Goal: Task Accomplishment & Management: Complete application form

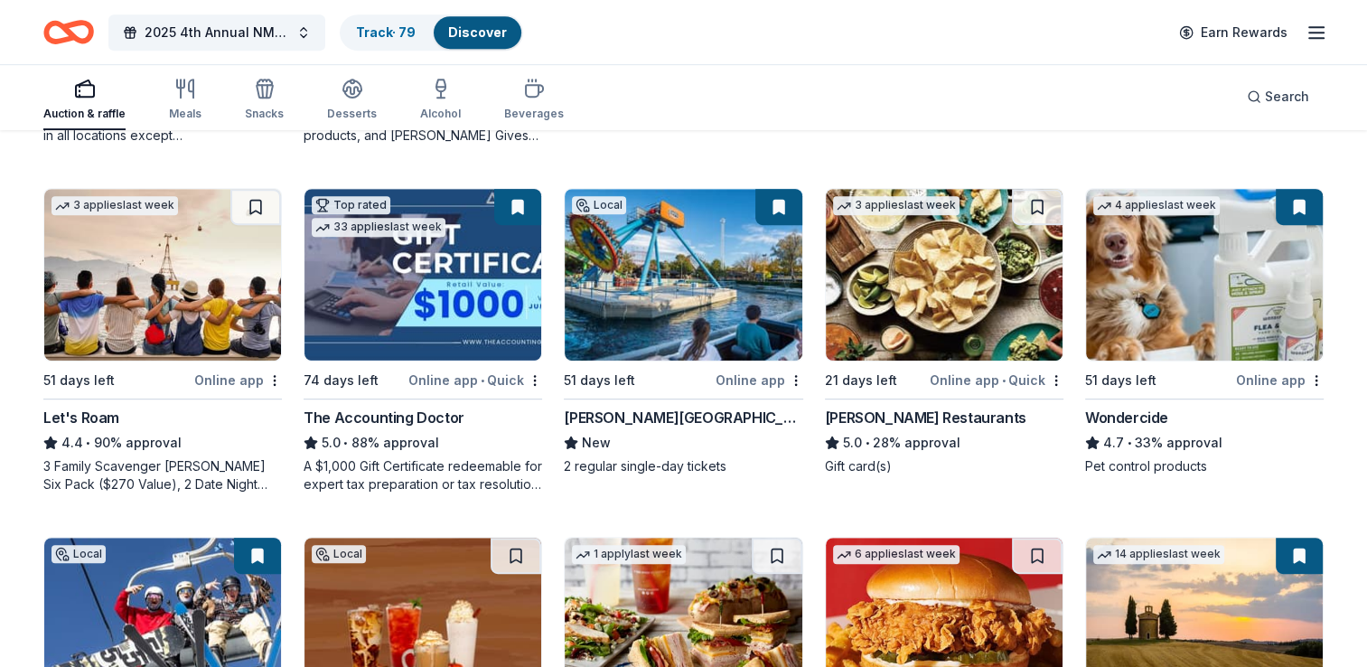
scroll to position [845, 0]
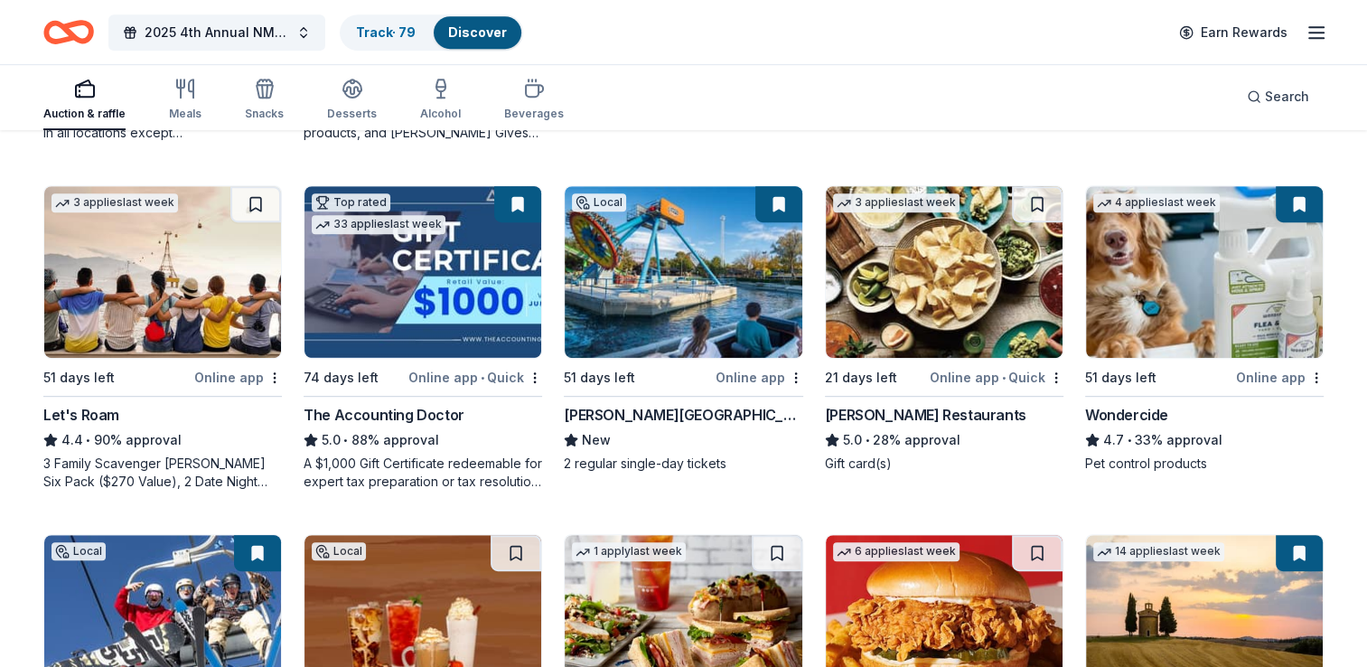
click at [873, 417] on div "Pappas Restaurants" at bounding box center [925, 415] width 201 height 22
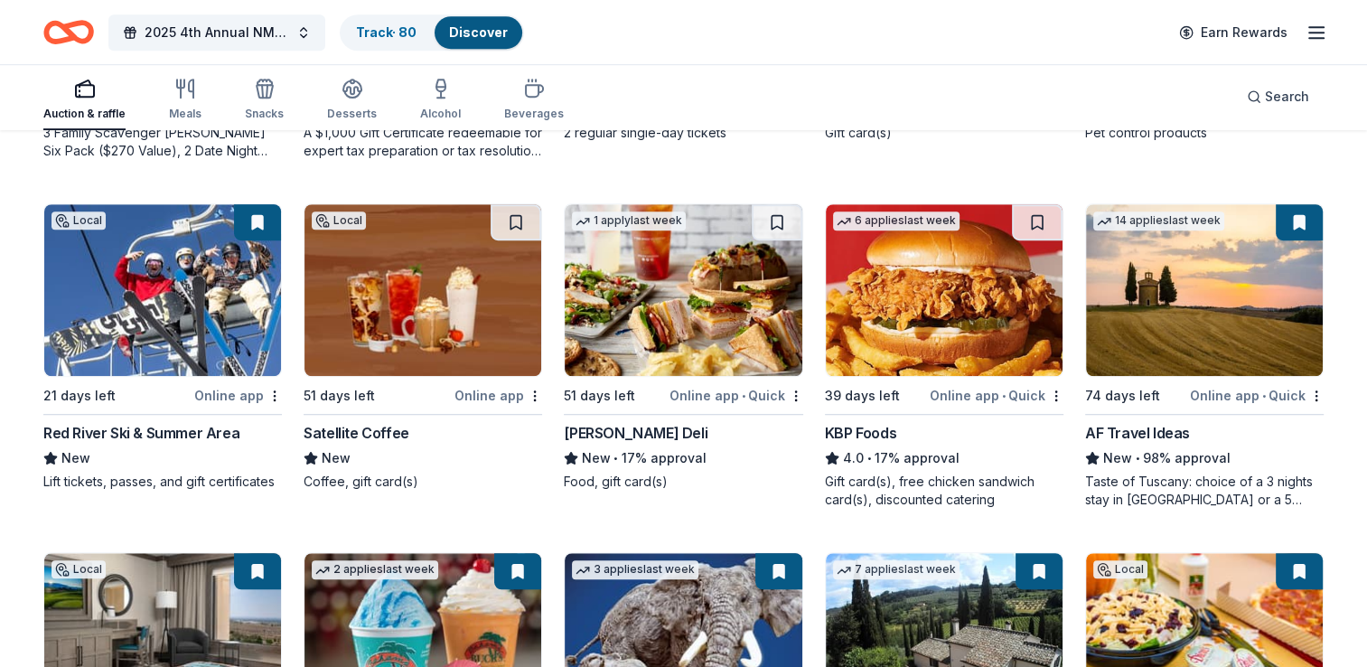
scroll to position [1173, 0]
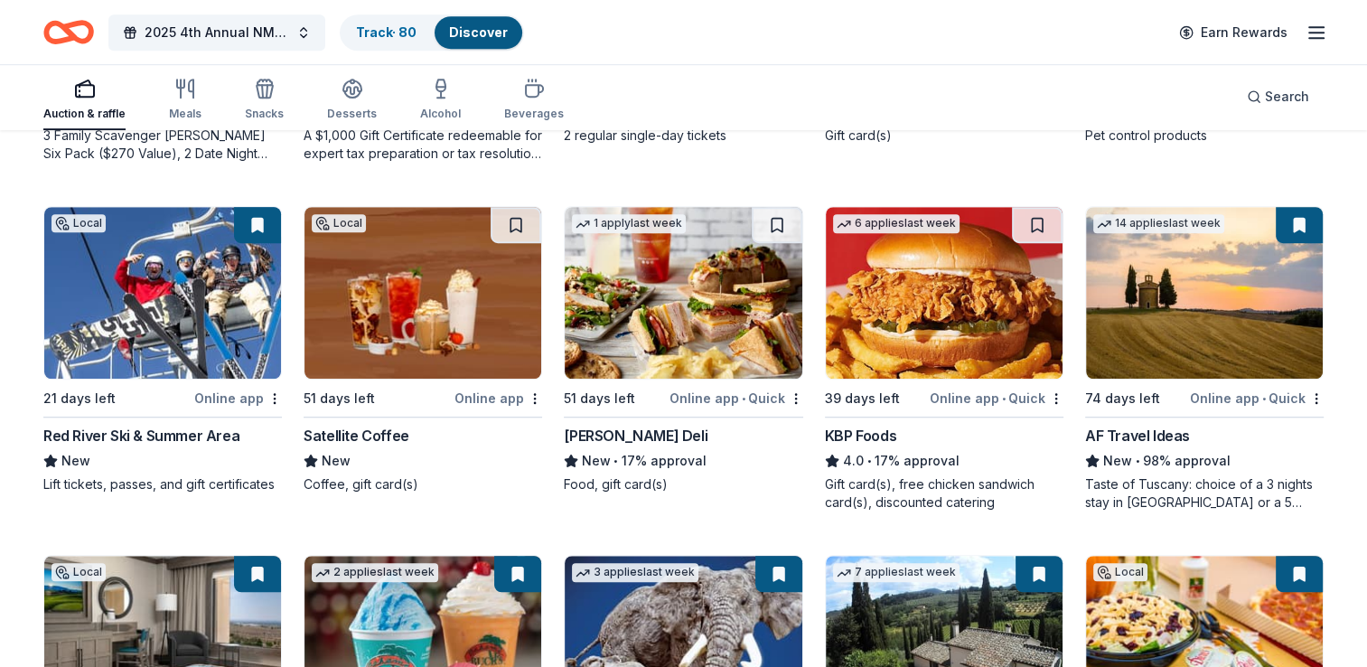
click at [379, 332] on img at bounding box center [422, 293] width 237 height 172
click at [663, 305] on img at bounding box center [683, 293] width 237 height 172
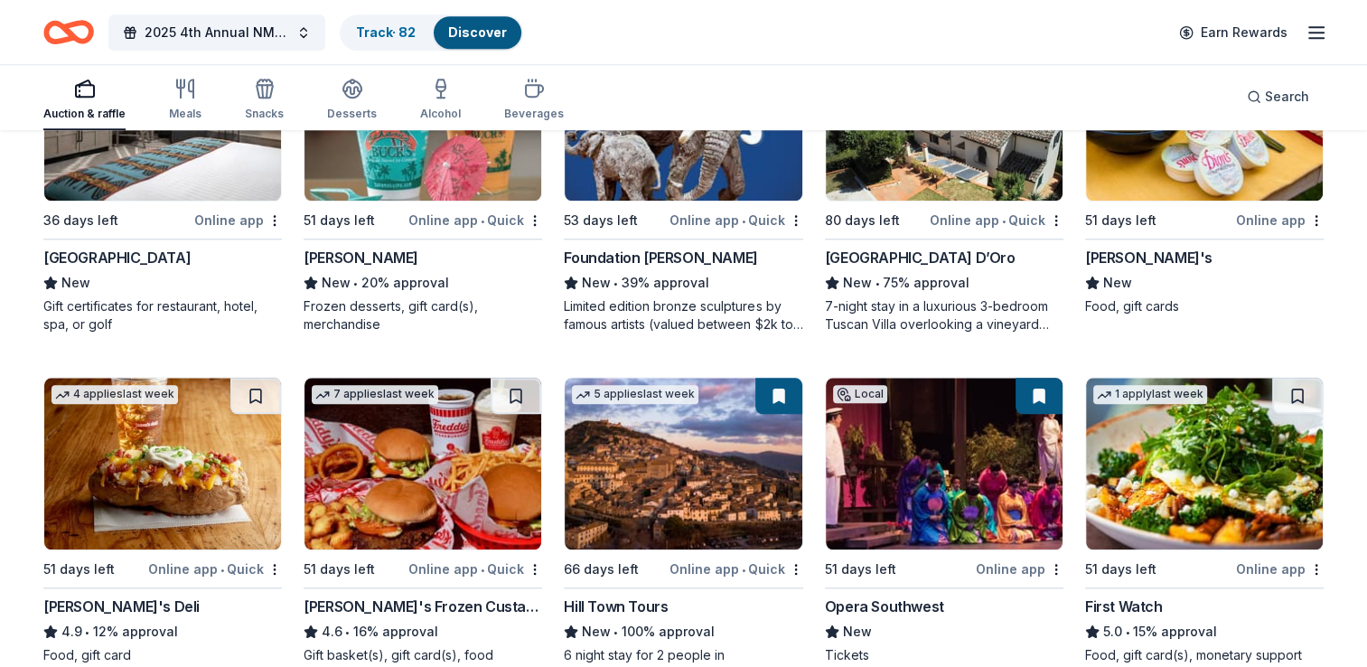
scroll to position [1709, 0]
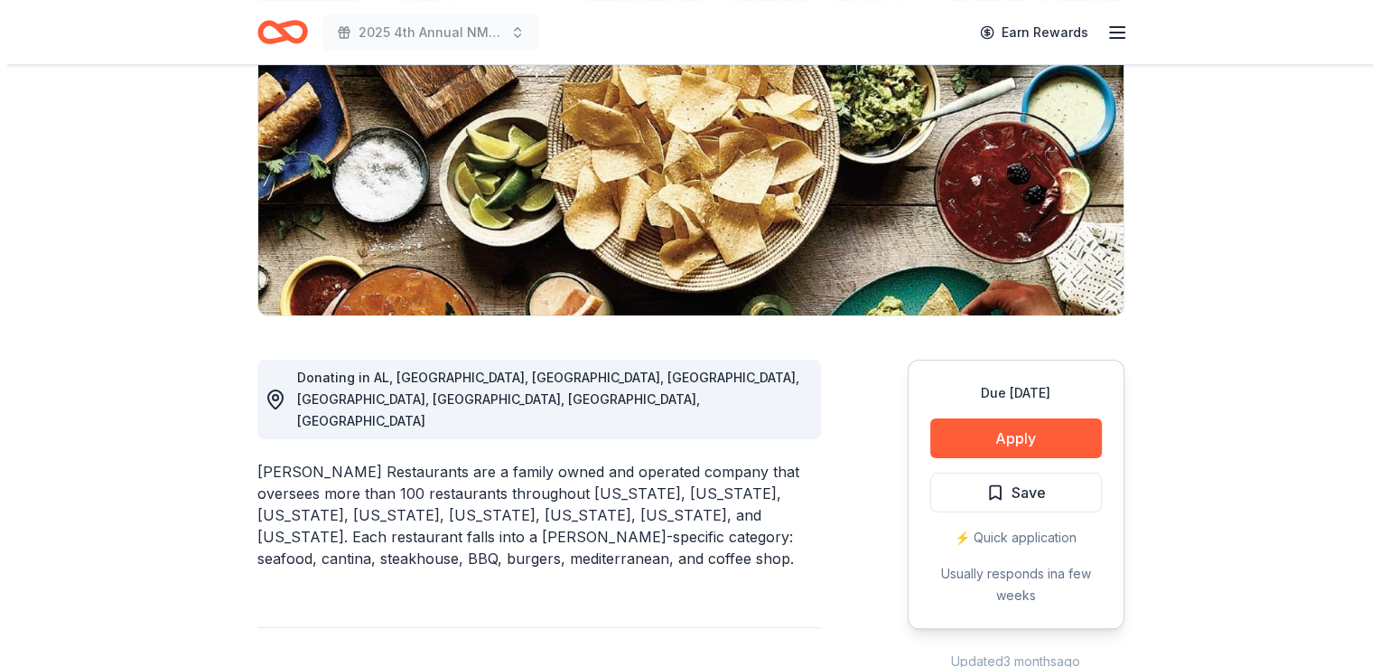
scroll to position [251, 0]
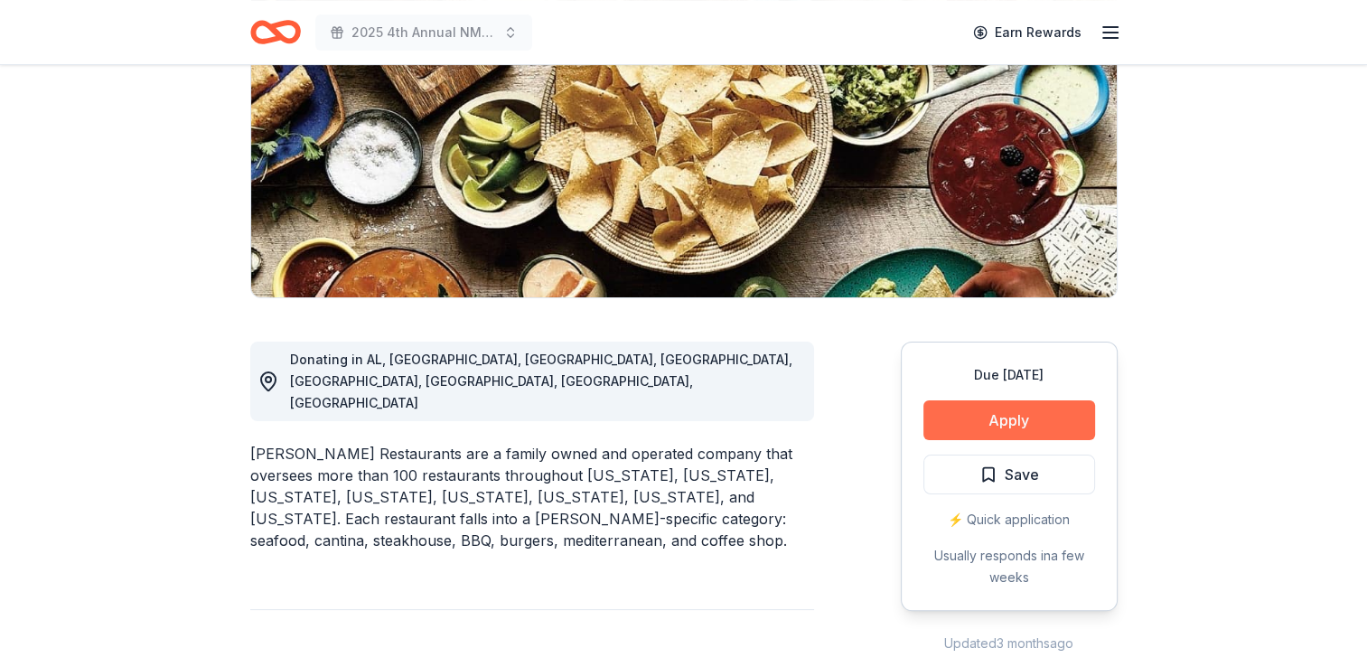
click at [1005, 426] on button "Apply" at bounding box center [1009, 420] width 172 height 40
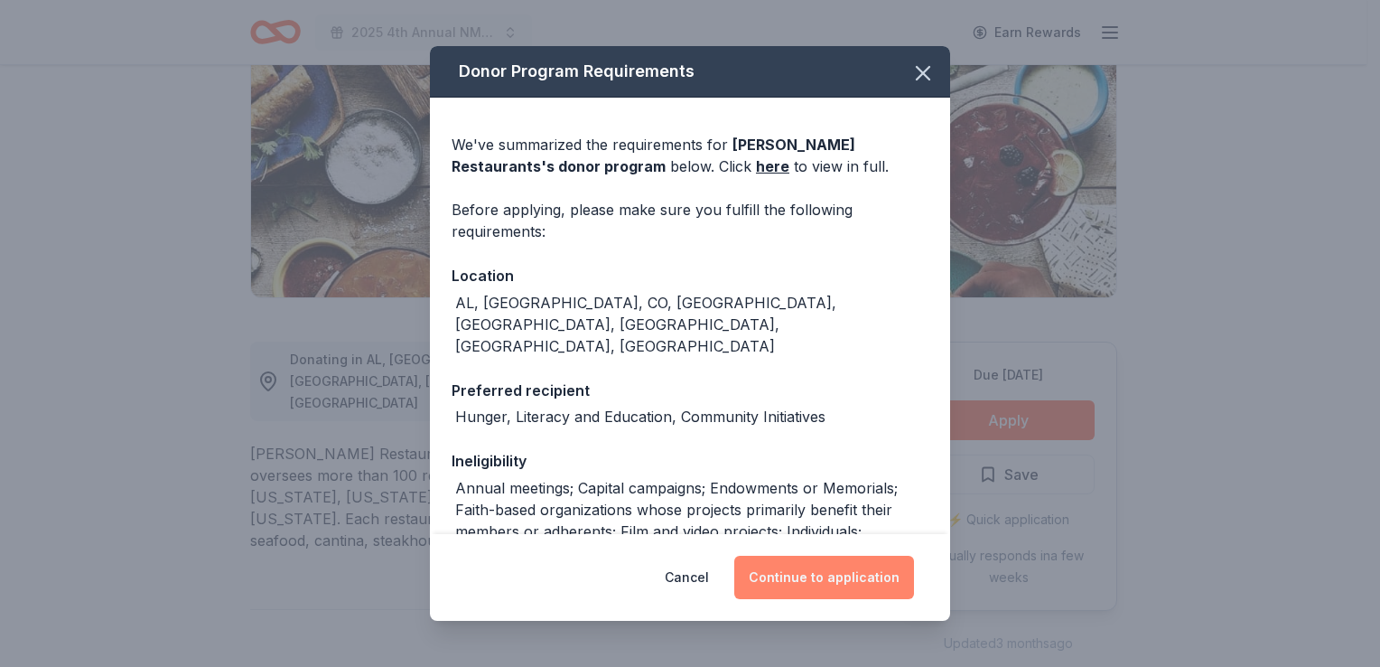
click at [838, 572] on button "Continue to application" at bounding box center [824, 577] width 180 height 43
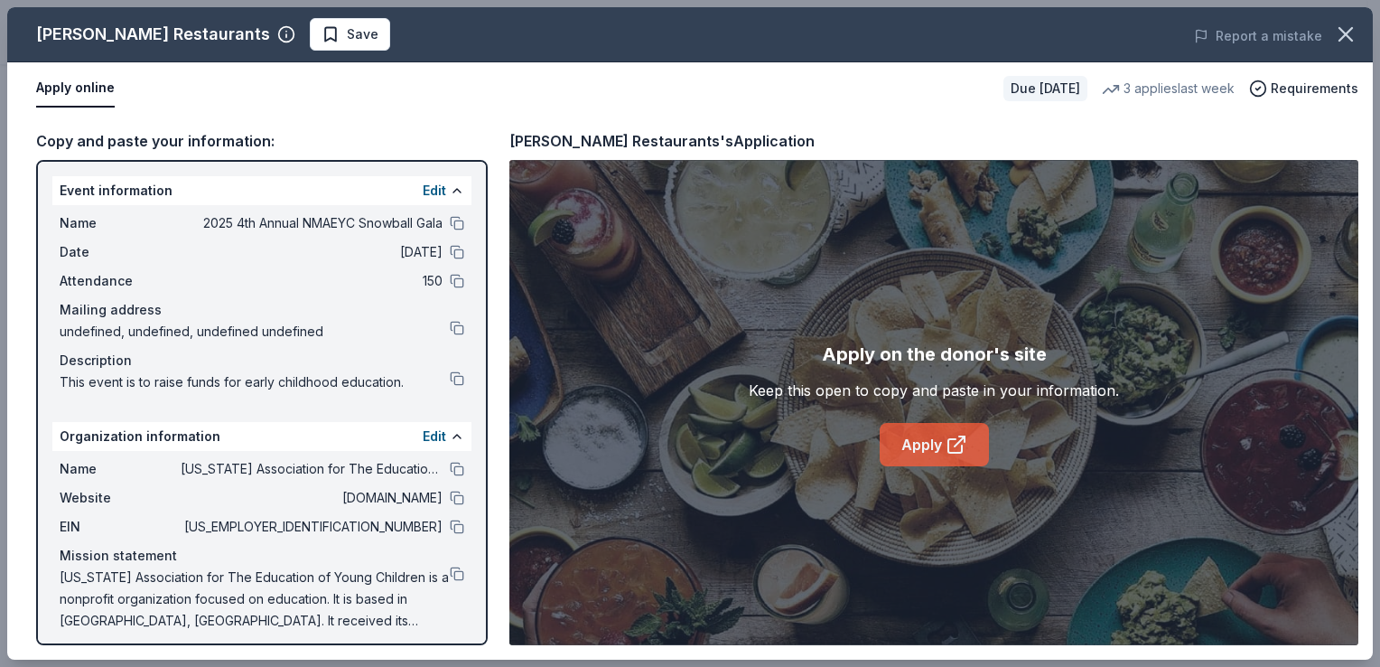
click at [940, 441] on link "Apply" at bounding box center [934, 444] width 109 height 43
click at [347, 42] on span "Save" at bounding box center [363, 34] width 32 height 22
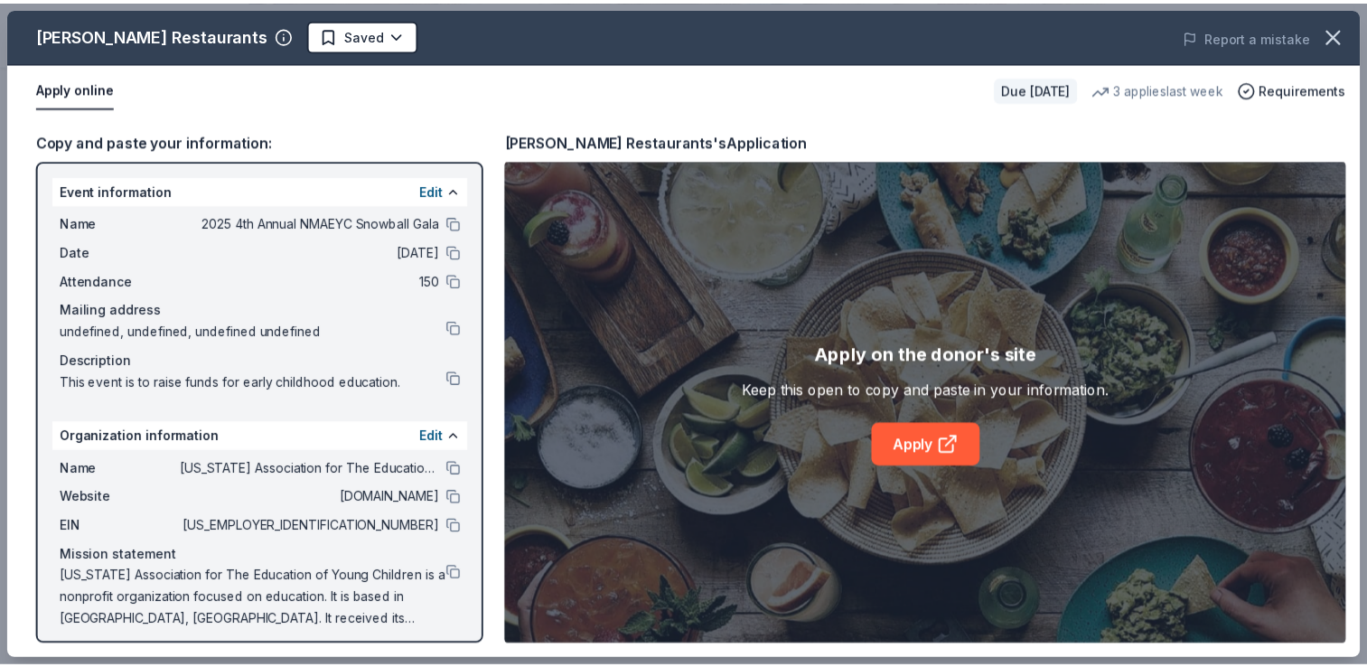
scroll to position [0, 0]
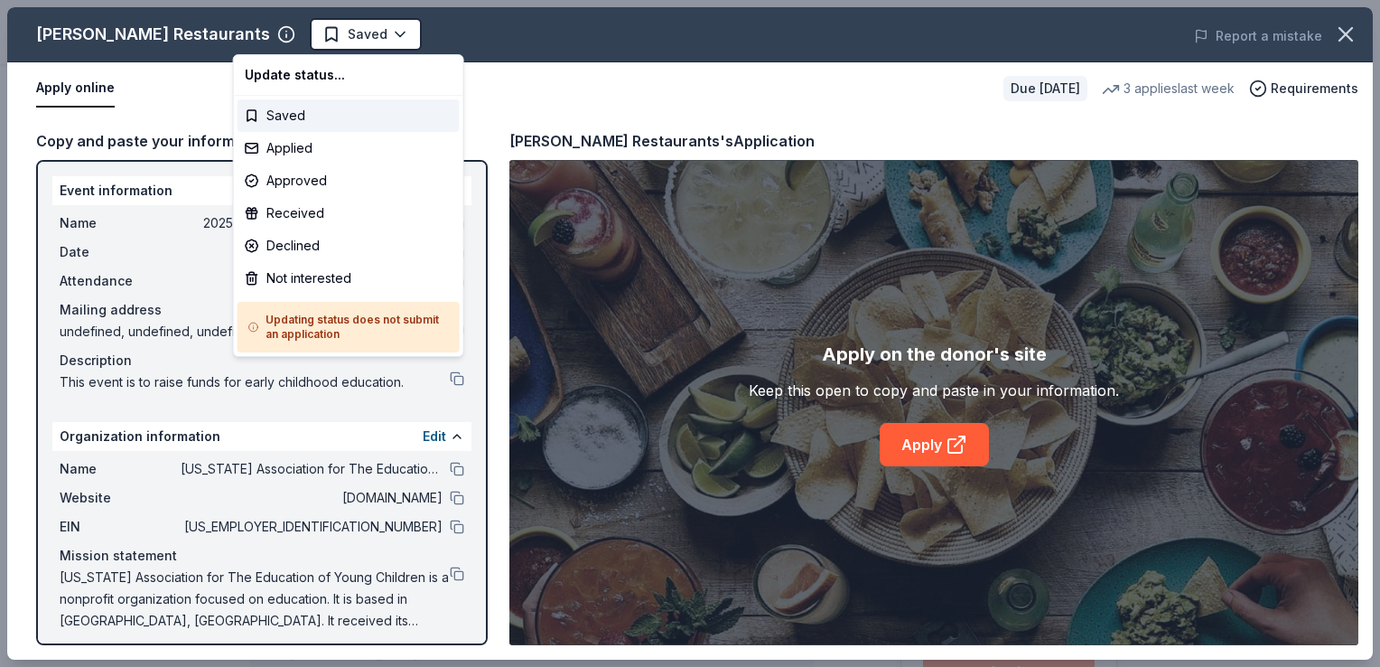
click at [285, 42] on html "2025 4th Annual NMAEYC Snowball Gala Saved Apply Due [DATE] Share [PERSON_NAME]…" at bounding box center [690, 333] width 1380 height 667
click at [282, 146] on div "Applied" at bounding box center [349, 148] width 222 height 33
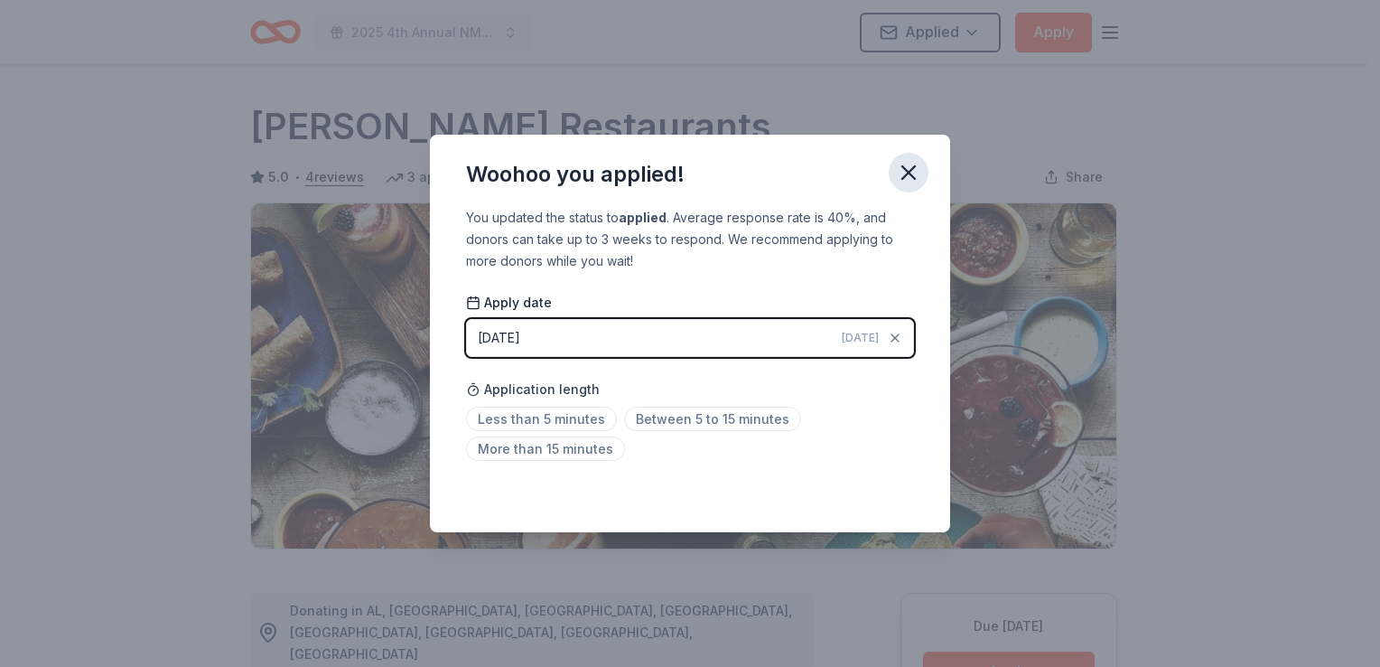
click at [906, 175] on icon "button" at bounding box center [909, 172] width 13 height 13
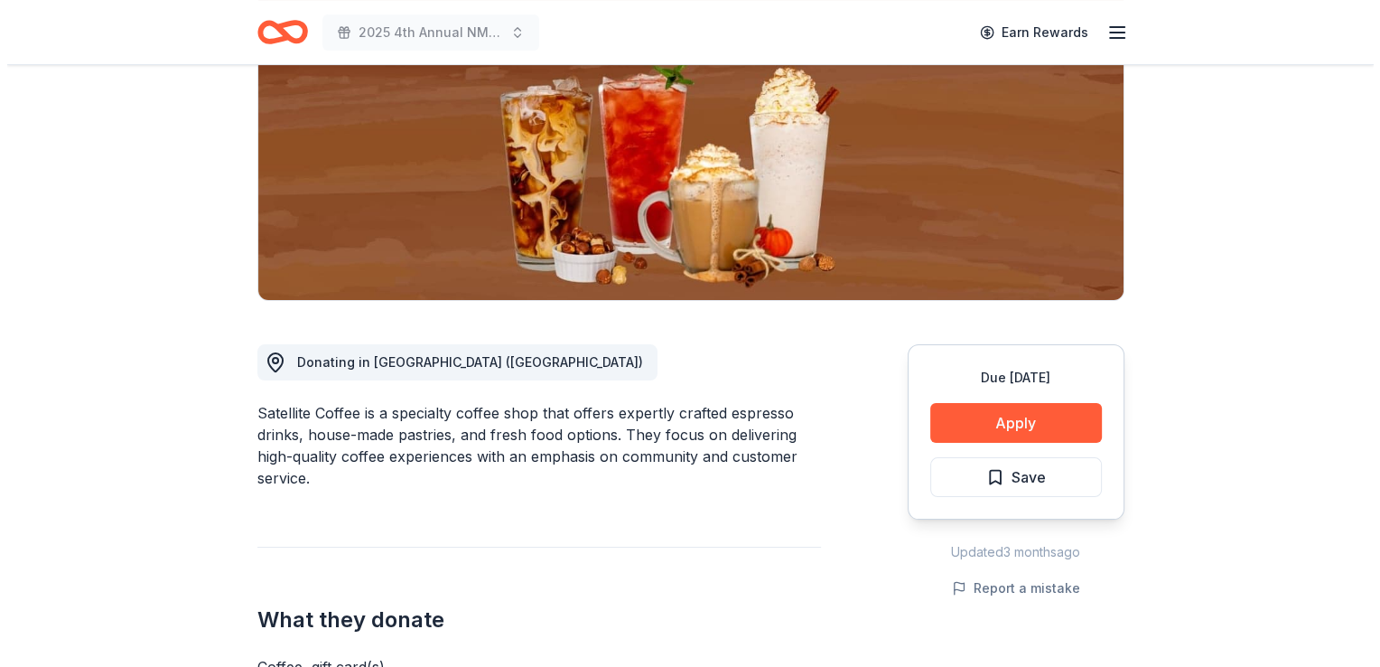
scroll to position [251, 0]
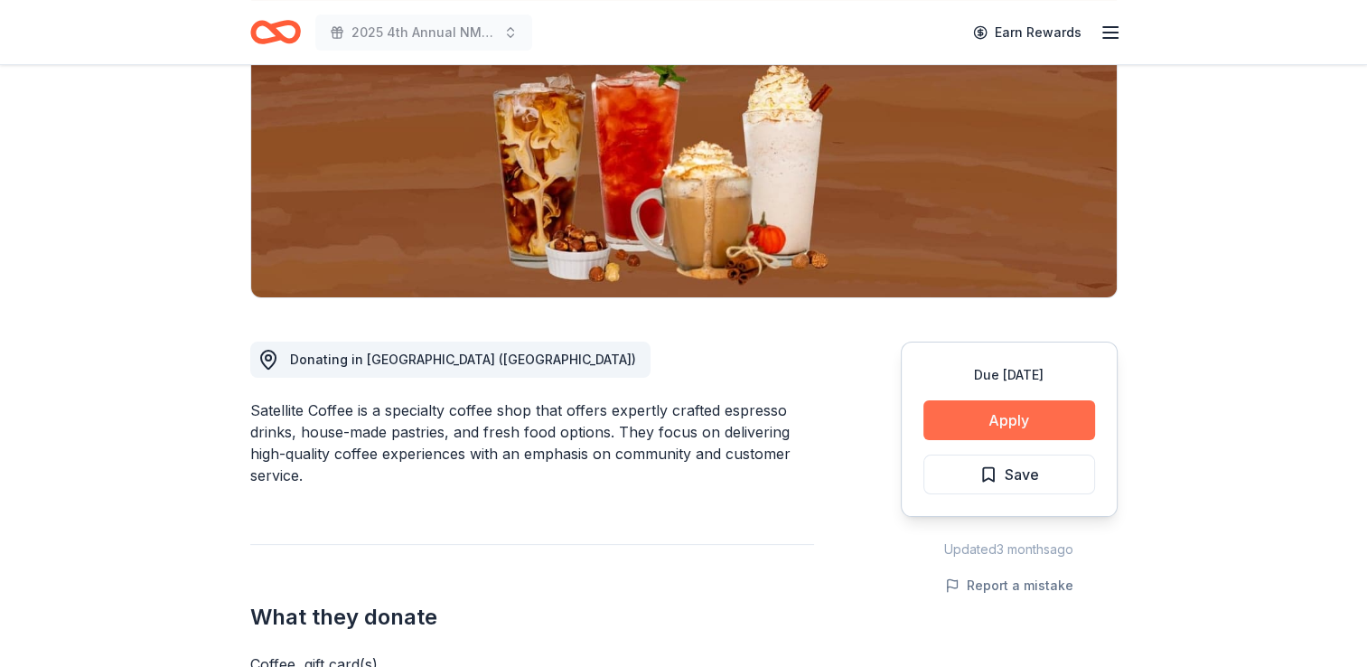
click at [987, 420] on button "Apply" at bounding box center [1009, 420] width 172 height 40
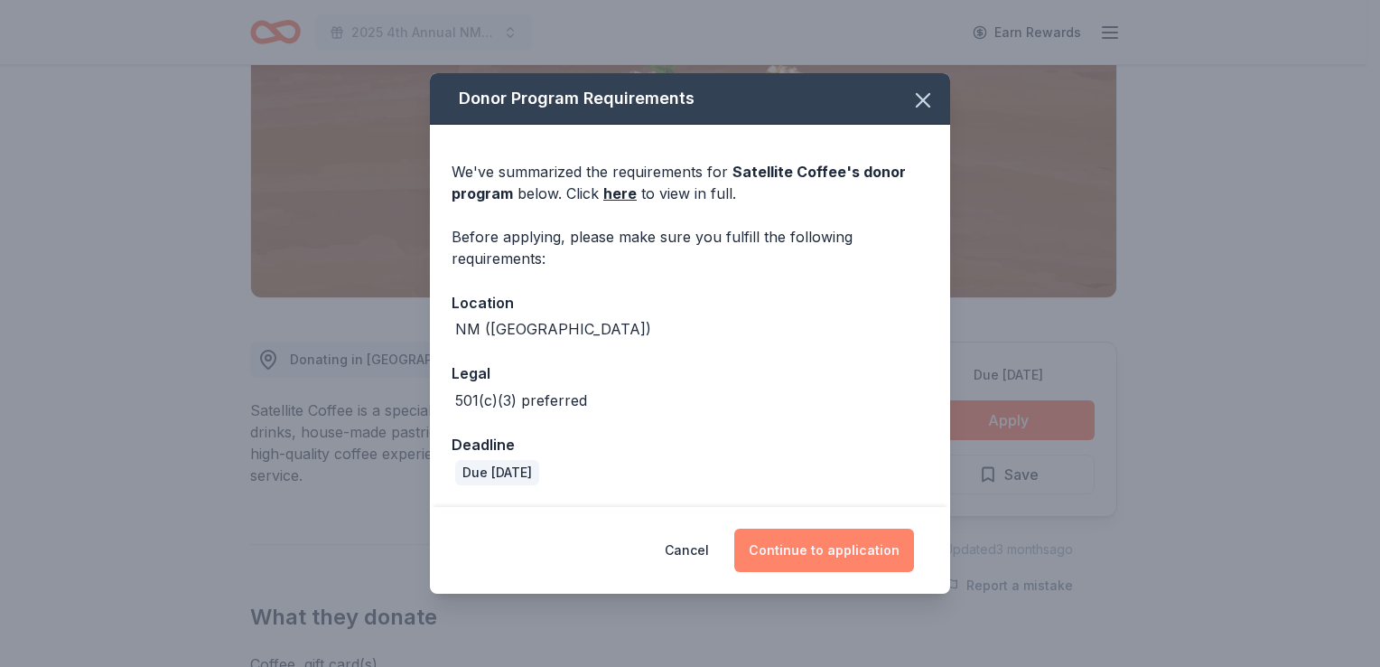
click at [825, 546] on button "Continue to application" at bounding box center [824, 550] width 180 height 43
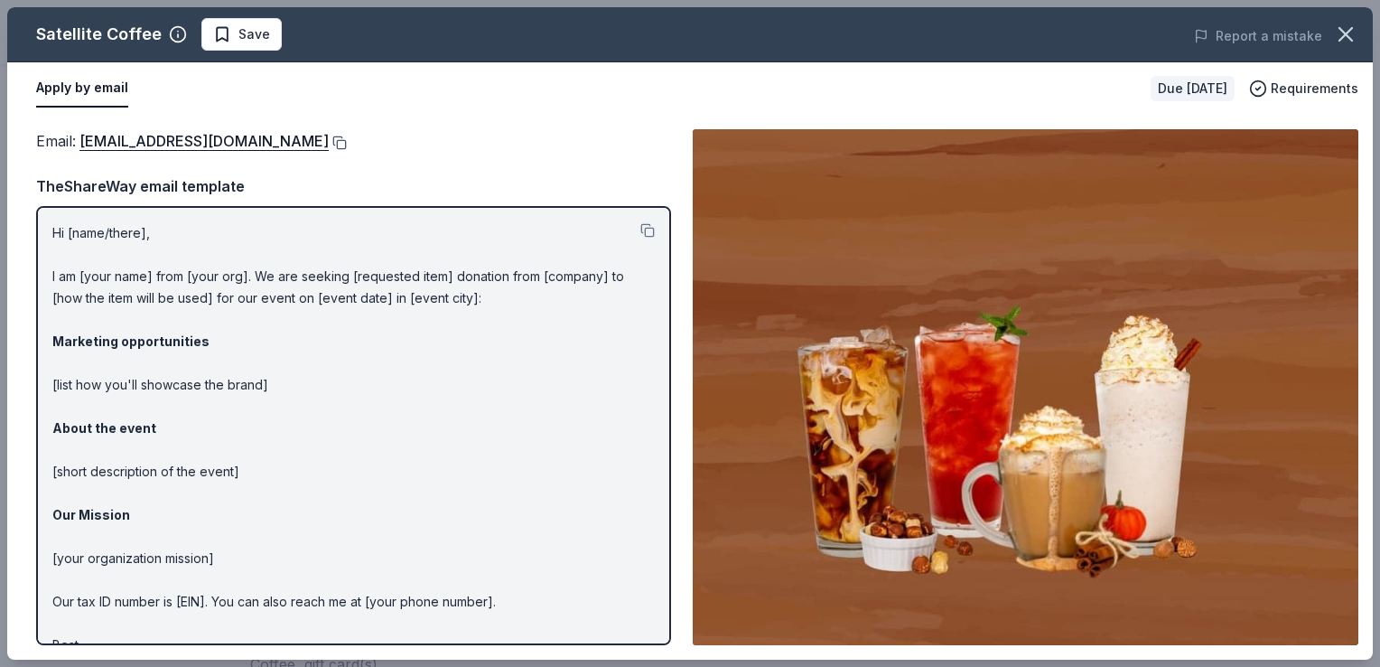
click at [329, 137] on button at bounding box center [338, 143] width 18 height 14
click at [253, 41] on span "Save" at bounding box center [255, 34] width 32 height 22
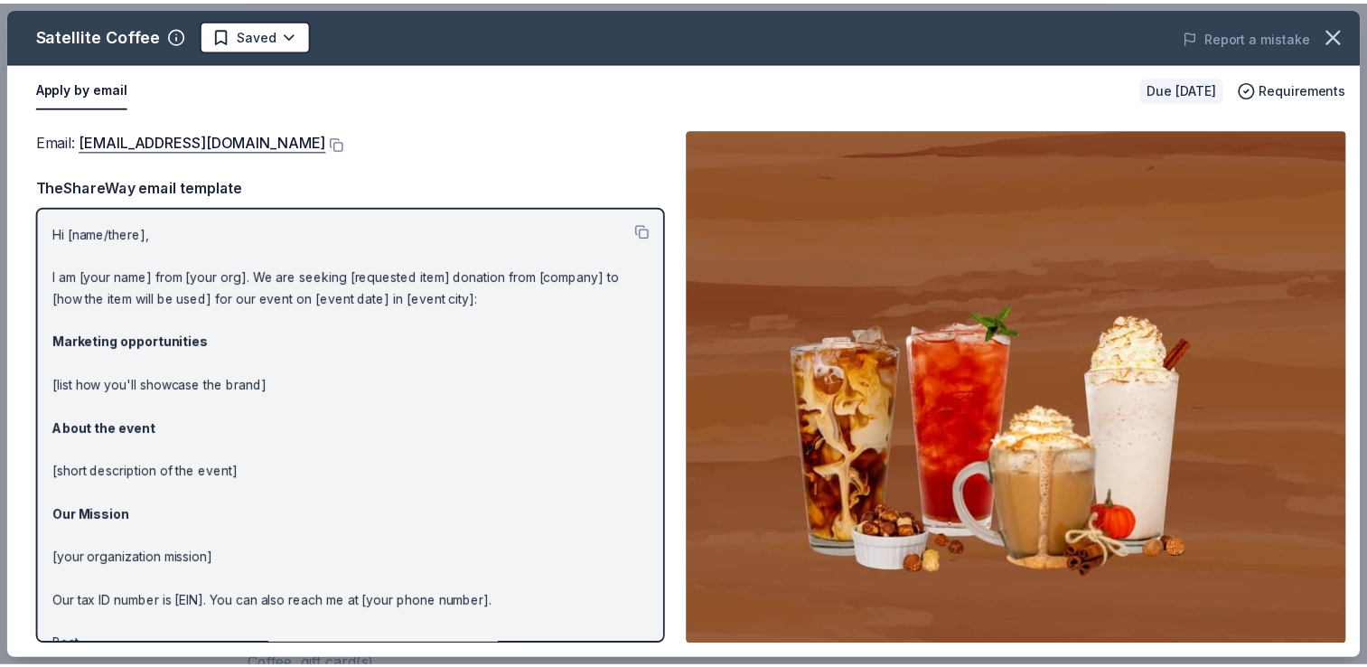
scroll to position [0, 0]
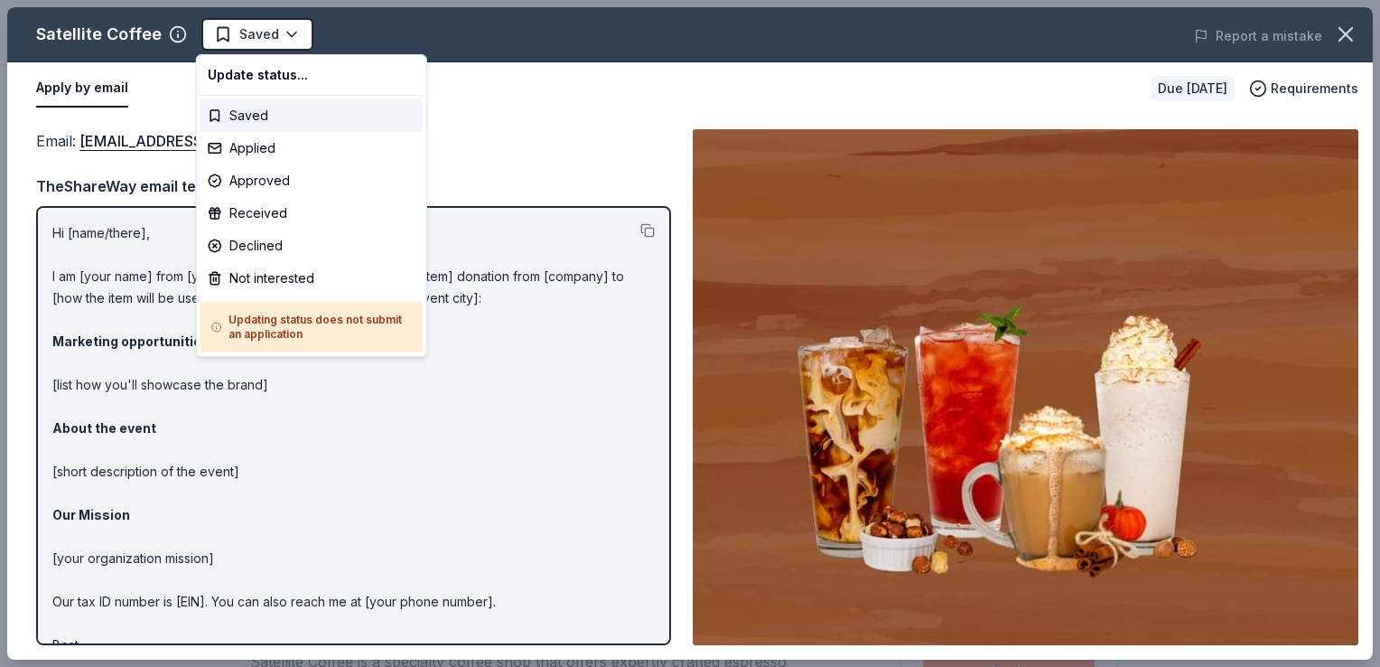
click at [253, 41] on html "2025 4th Annual NMAEYC Snowball Gala Saved Apply Due in 51 days Share Satellite…" at bounding box center [690, 333] width 1380 height 667
click at [247, 146] on div "Applied" at bounding box center [312, 148] width 222 height 33
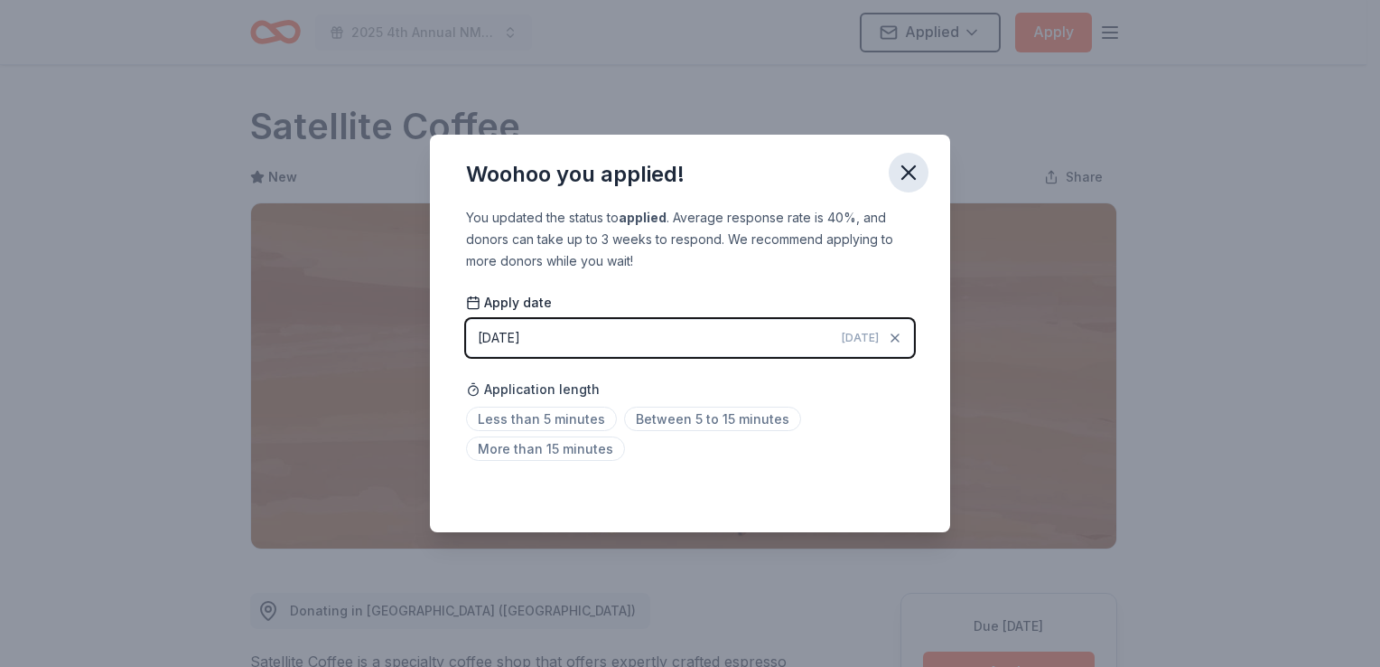
click at [906, 174] on icon "button" at bounding box center [909, 172] width 13 height 13
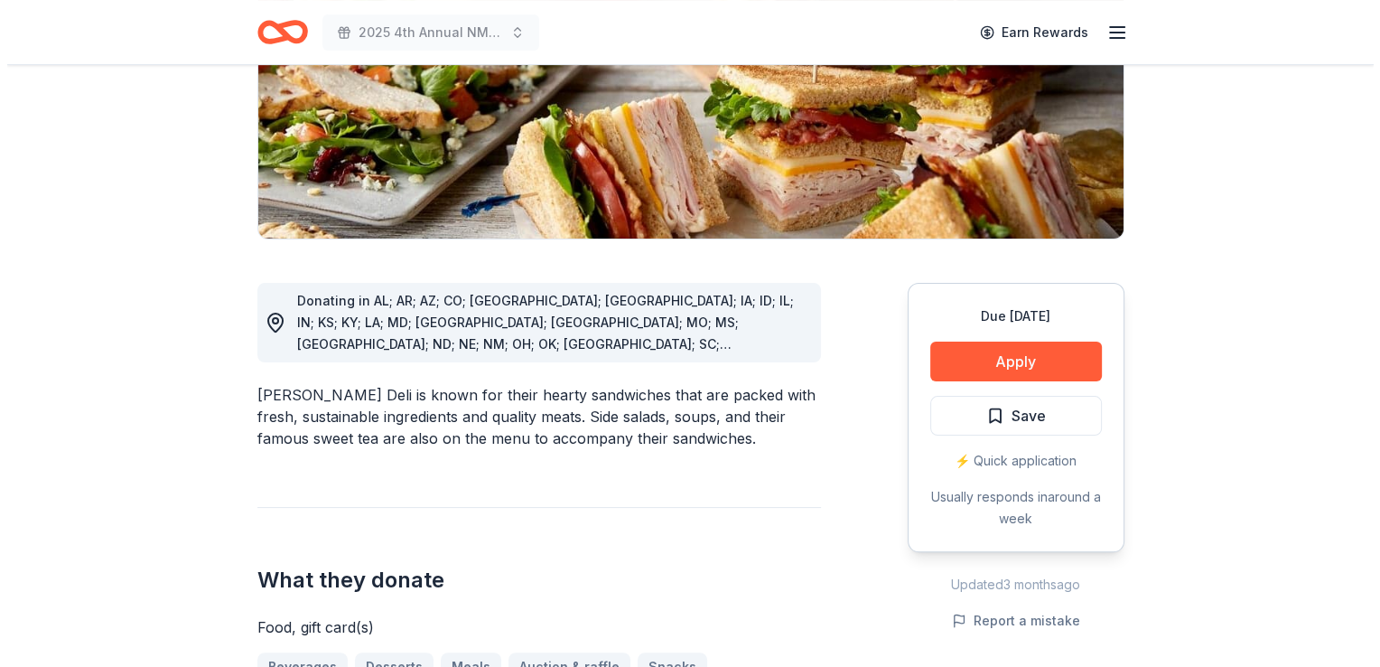
scroll to position [325, 0]
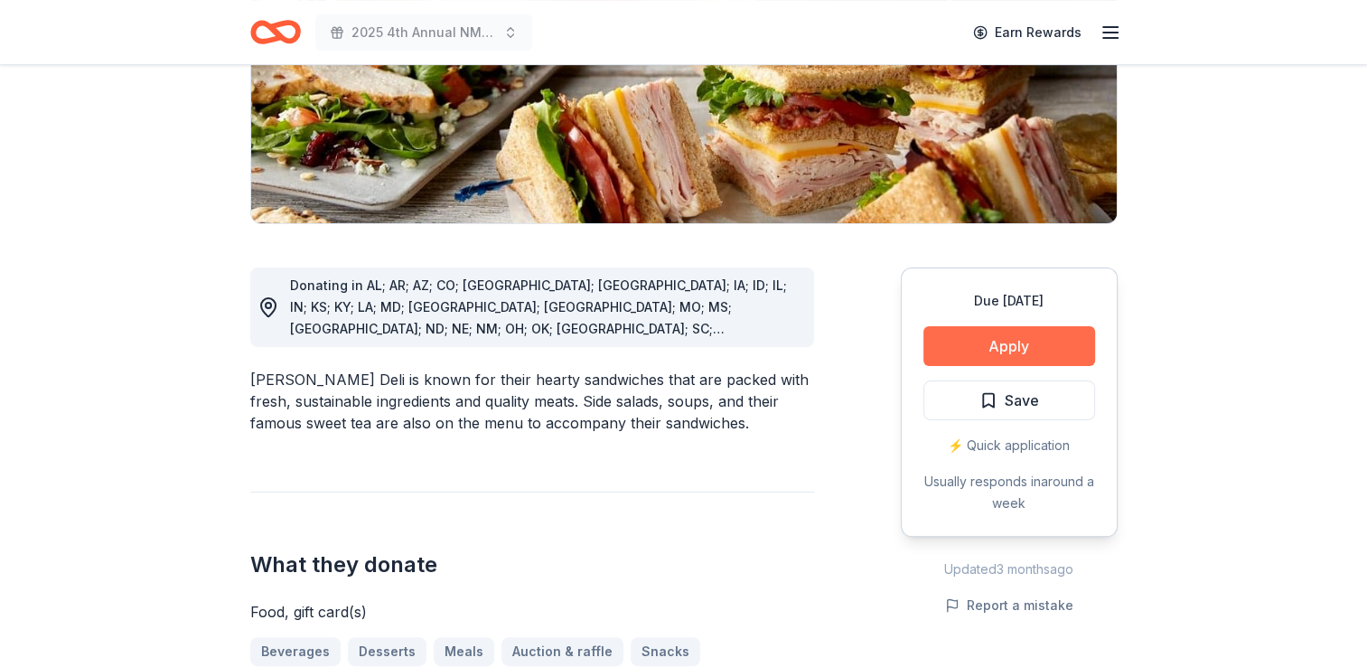
click at [989, 350] on button "Apply" at bounding box center [1009, 346] width 172 height 40
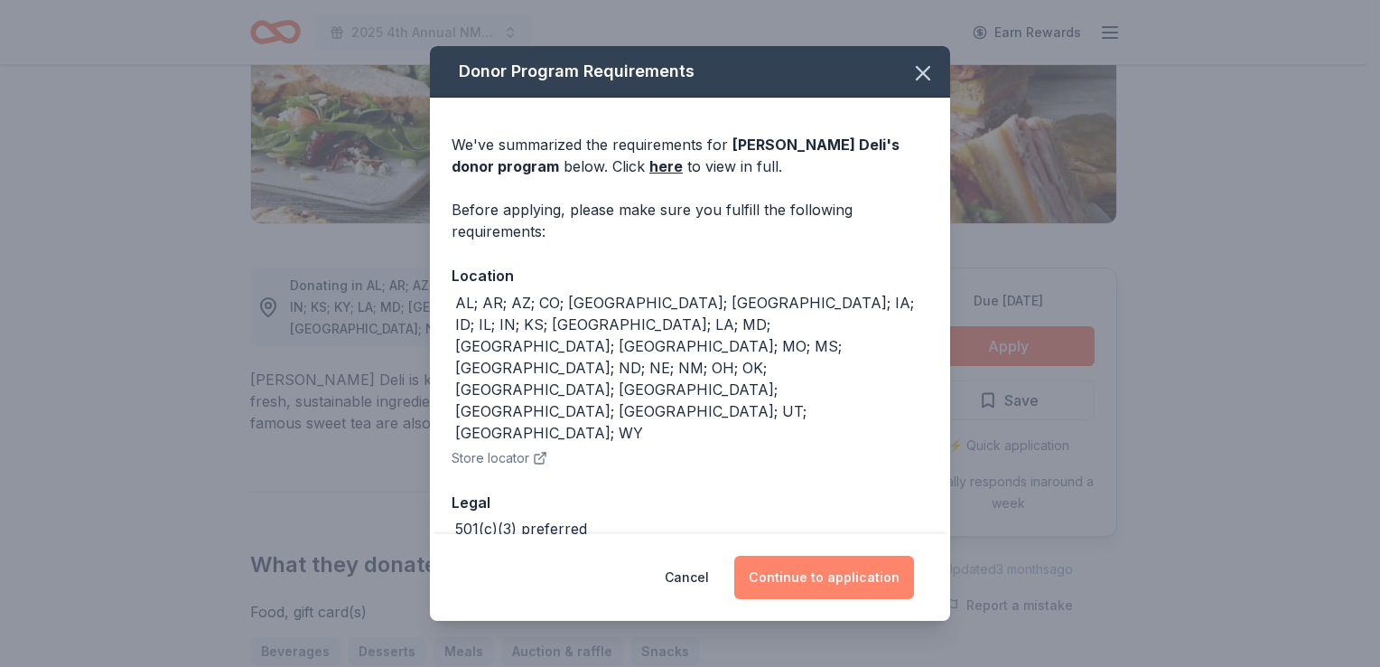
click at [790, 571] on button "Continue to application" at bounding box center [824, 577] width 180 height 43
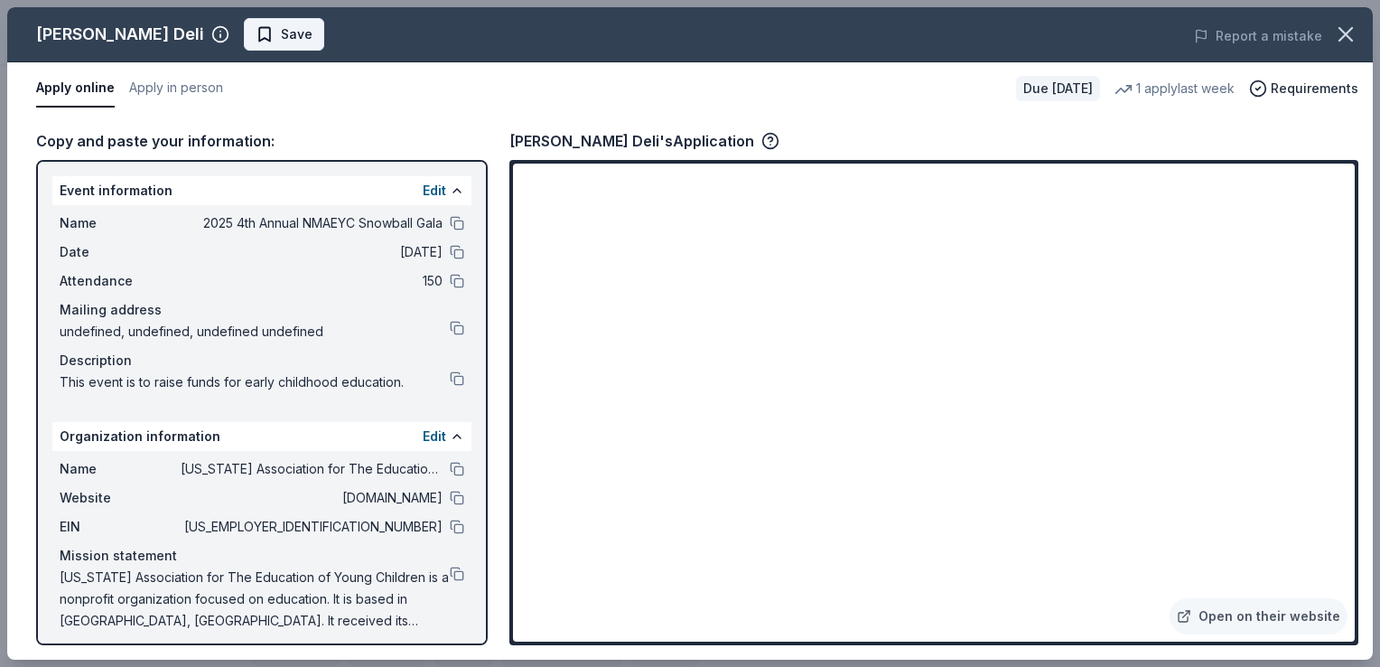
click at [281, 42] on span "Save" at bounding box center [297, 34] width 32 height 22
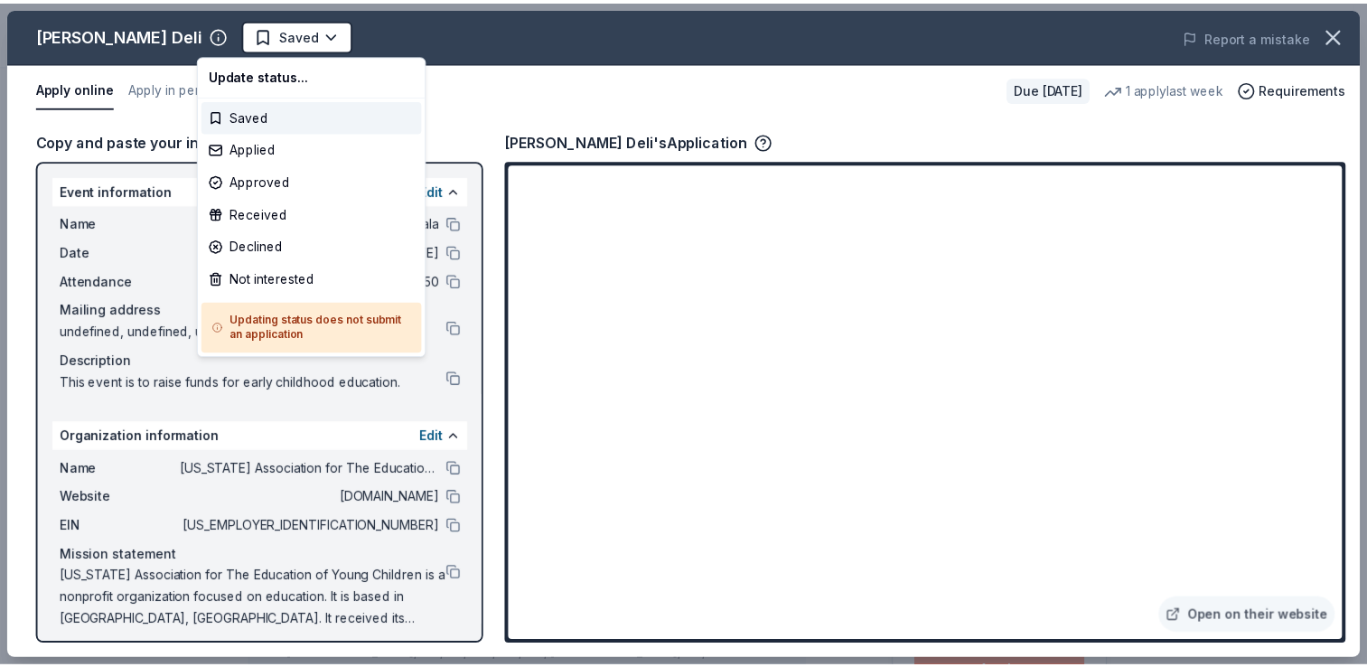
scroll to position [0, 0]
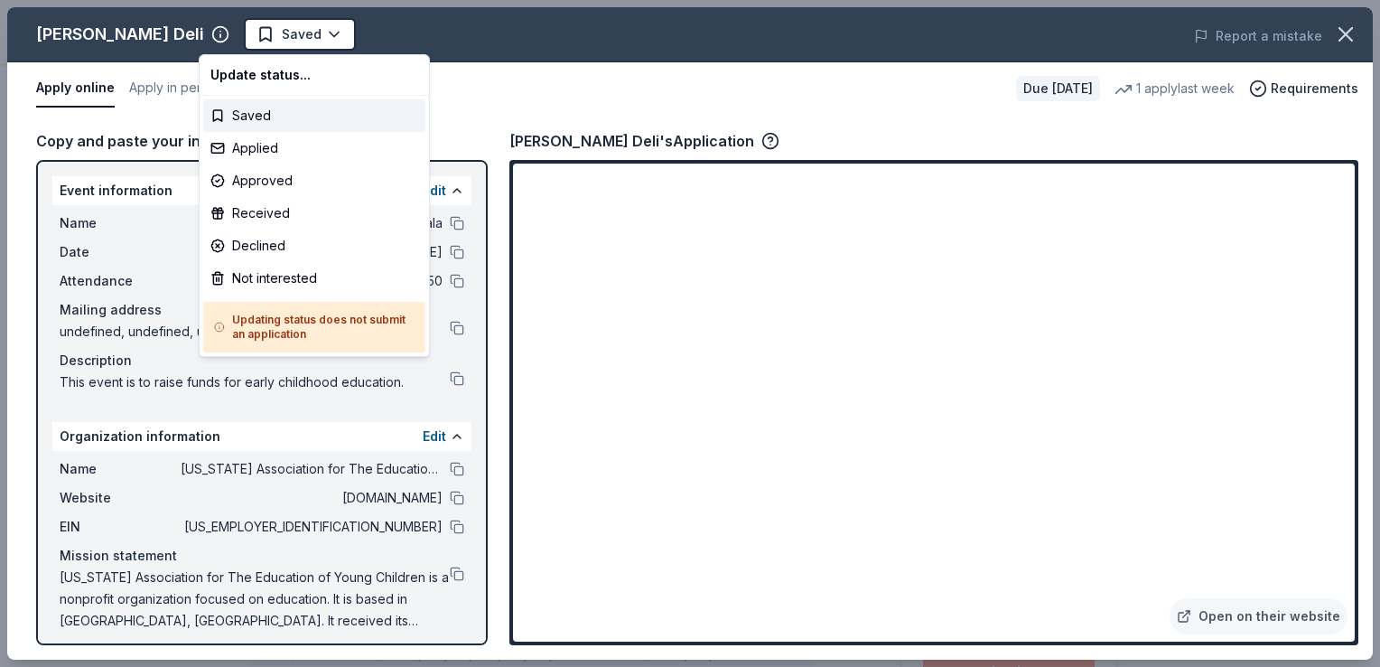
click at [243, 42] on html "2025 4th Annual NMAEYC Snowball Gala Saved Apply Due in 51 days Share McAlister…" at bounding box center [690, 333] width 1380 height 667
click at [240, 149] on div "Applied" at bounding box center [314, 148] width 222 height 33
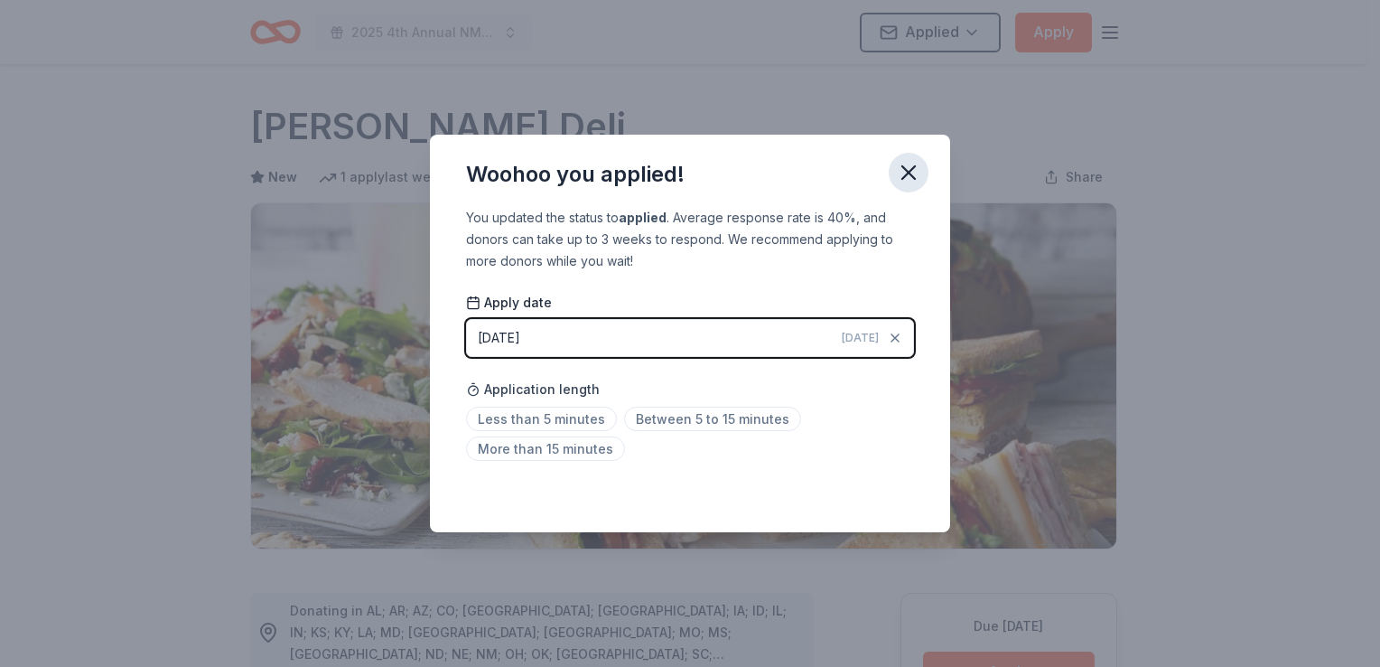
click at [903, 176] on icon "button" at bounding box center [909, 172] width 13 height 13
